Goal: Find specific page/section: Find specific page/section

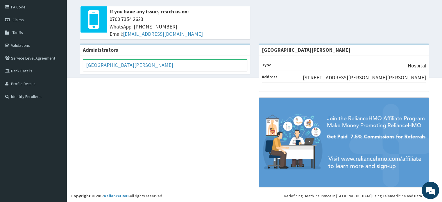
scroll to position [69, 0]
click at [198, 51] on div "Administrators" at bounding box center [165, 49] width 170 height 11
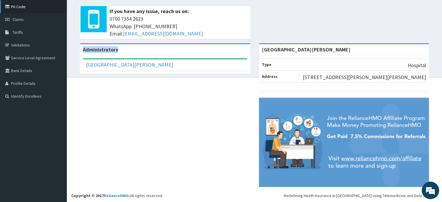
click at [19, 9] on link "PA Code" at bounding box center [33, 6] width 67 height 13
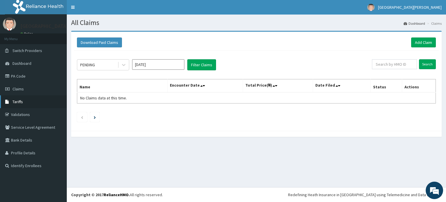
click at [22, 100] on span "Tariffs" at bounding box center [17, 101] width 10 height 5
